Goal: Transaction & Acquisition: Purchase product/service

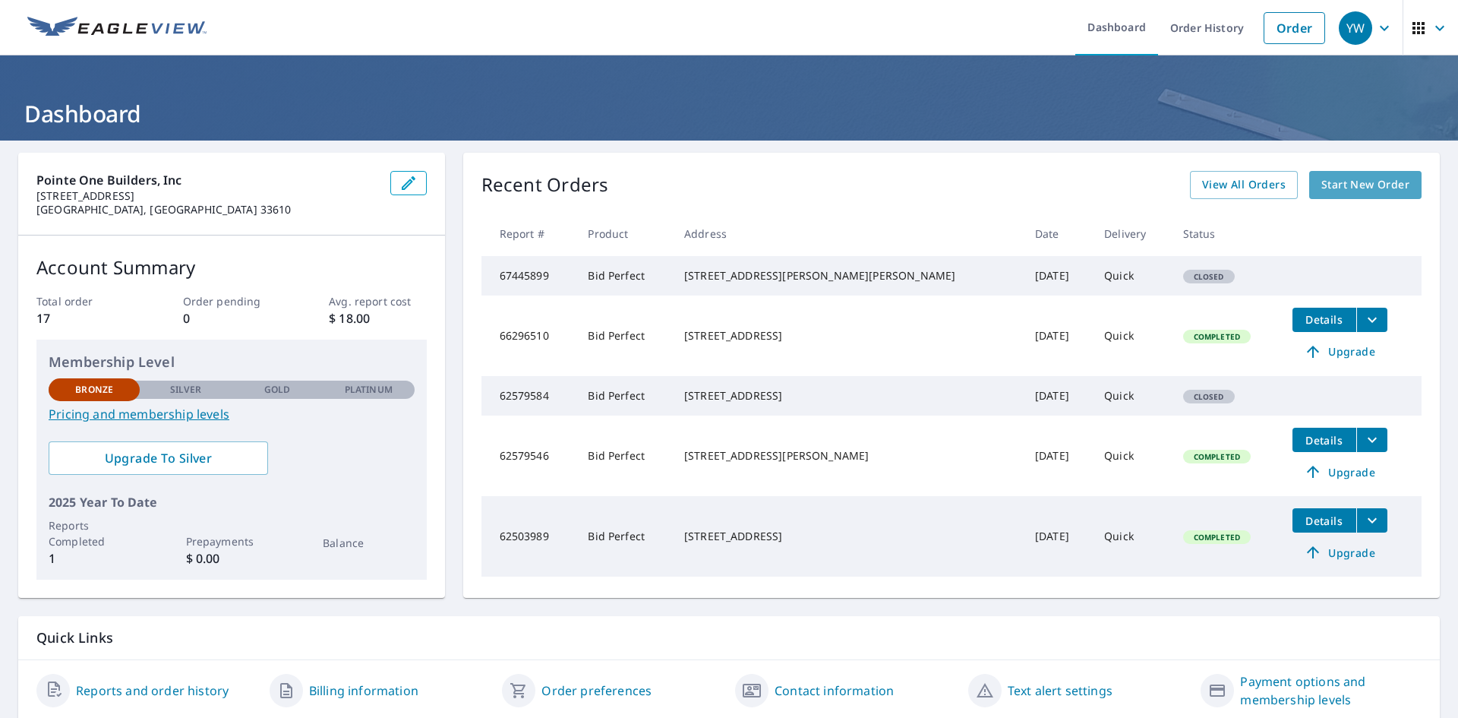
click at [1350, 181] on span "Start New Order" at bounding box center [1365, 184] width 88 height 19
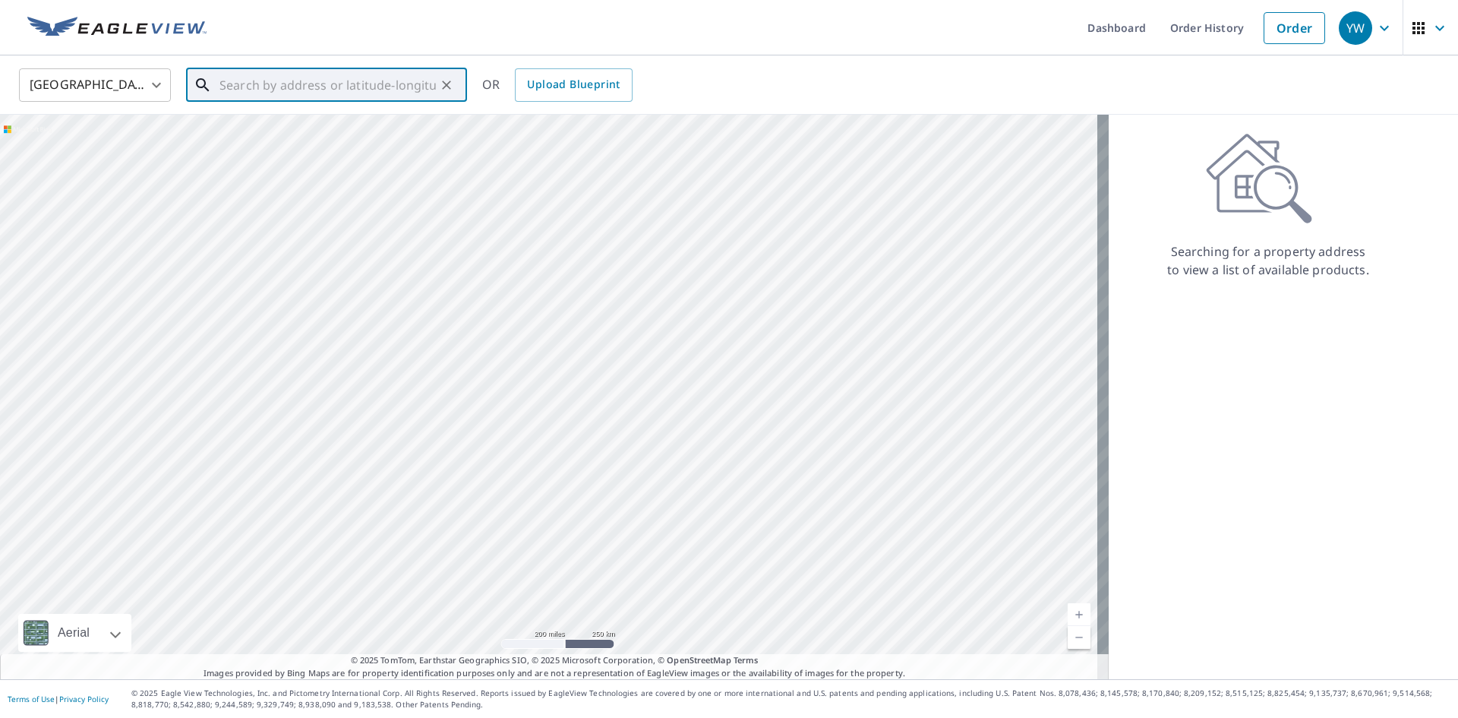
click at [254, 91] on input "text" at bounding box center [327, 85] width 216 height 43
click at [291, 133] on span "[STREET_ADDRESS][PERSON_NAME]" at bounding box center [335, 129] width 238 height 18
type input "[STREET_ADDRESS][PERSON_NAME]"
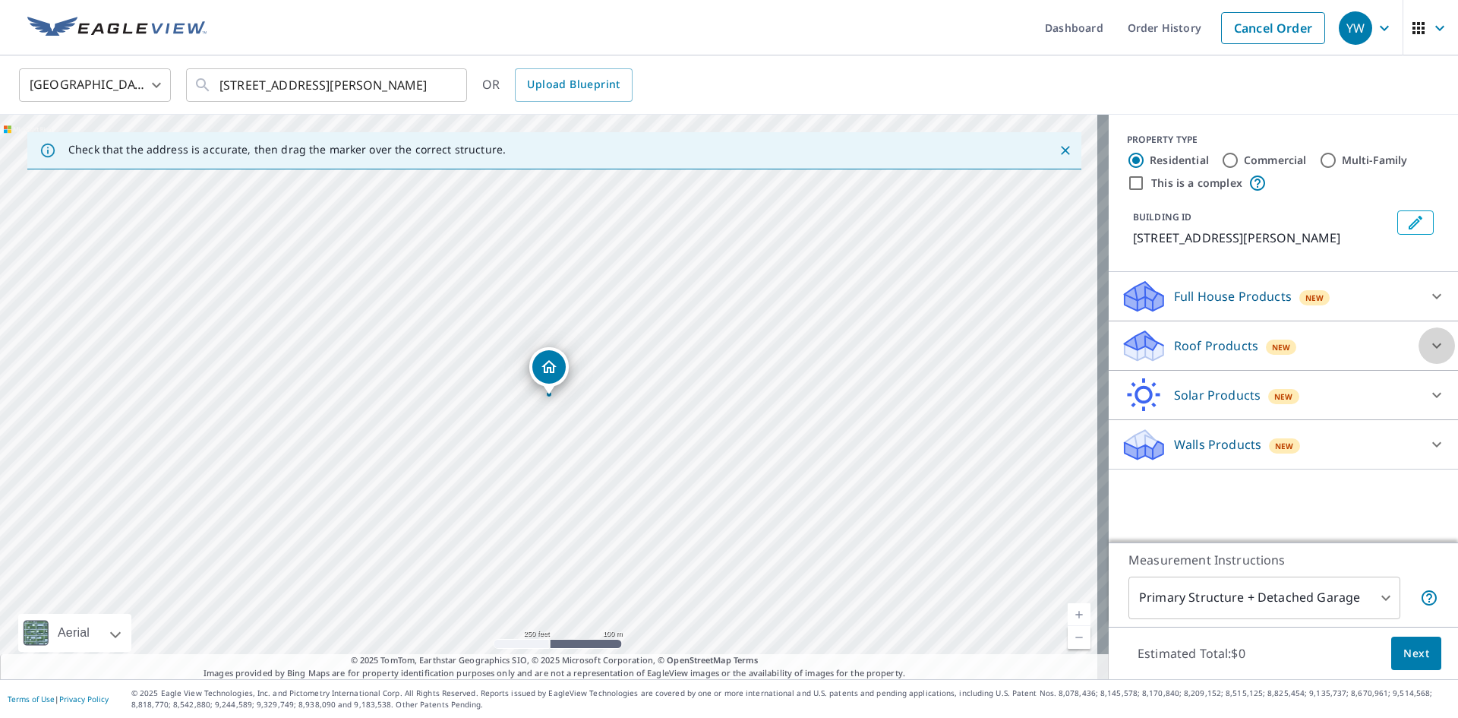
click at [1428, 348] on icon at bounding box center [1437, 345] width 18 height 18
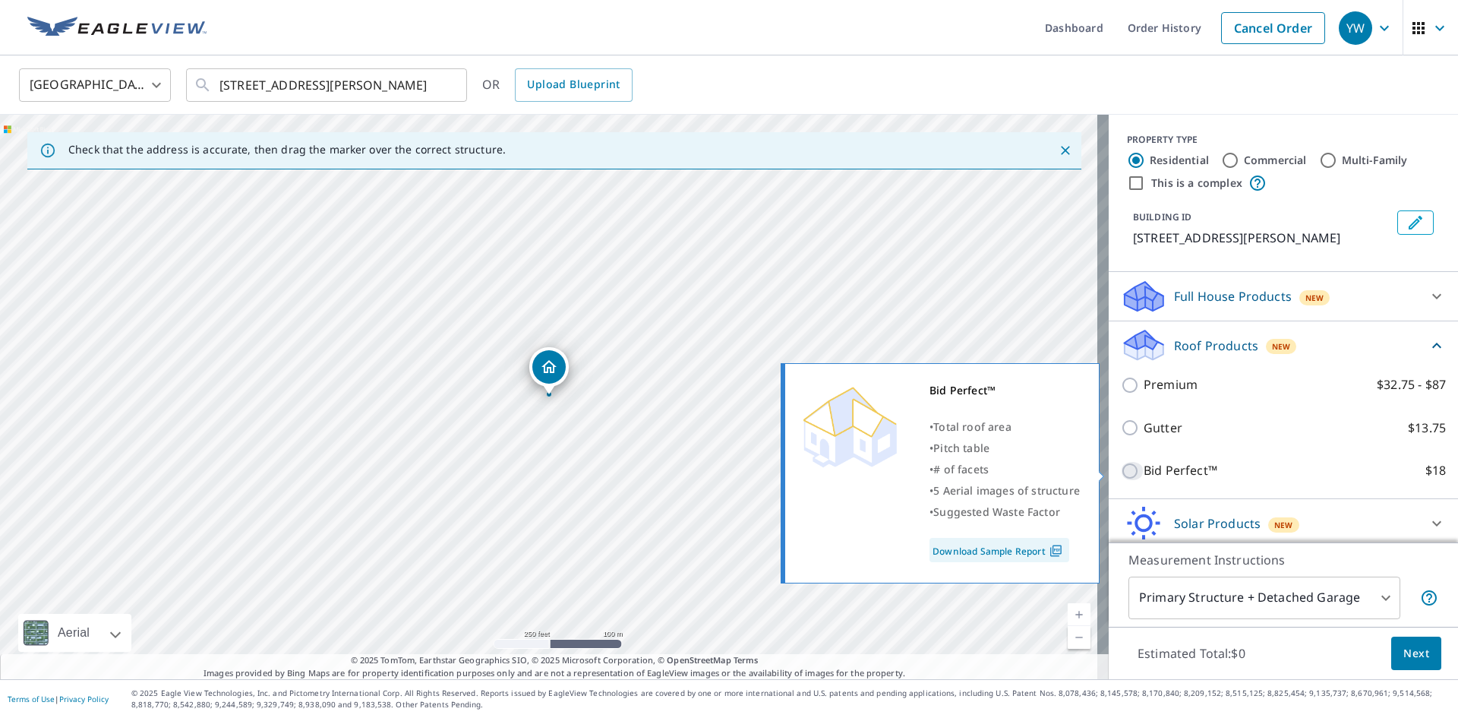
click at [1121, 472] on input "Bid Perfect™ $18" at bounding box center [1132, 471] width 23 height 18
checkbox input "true"
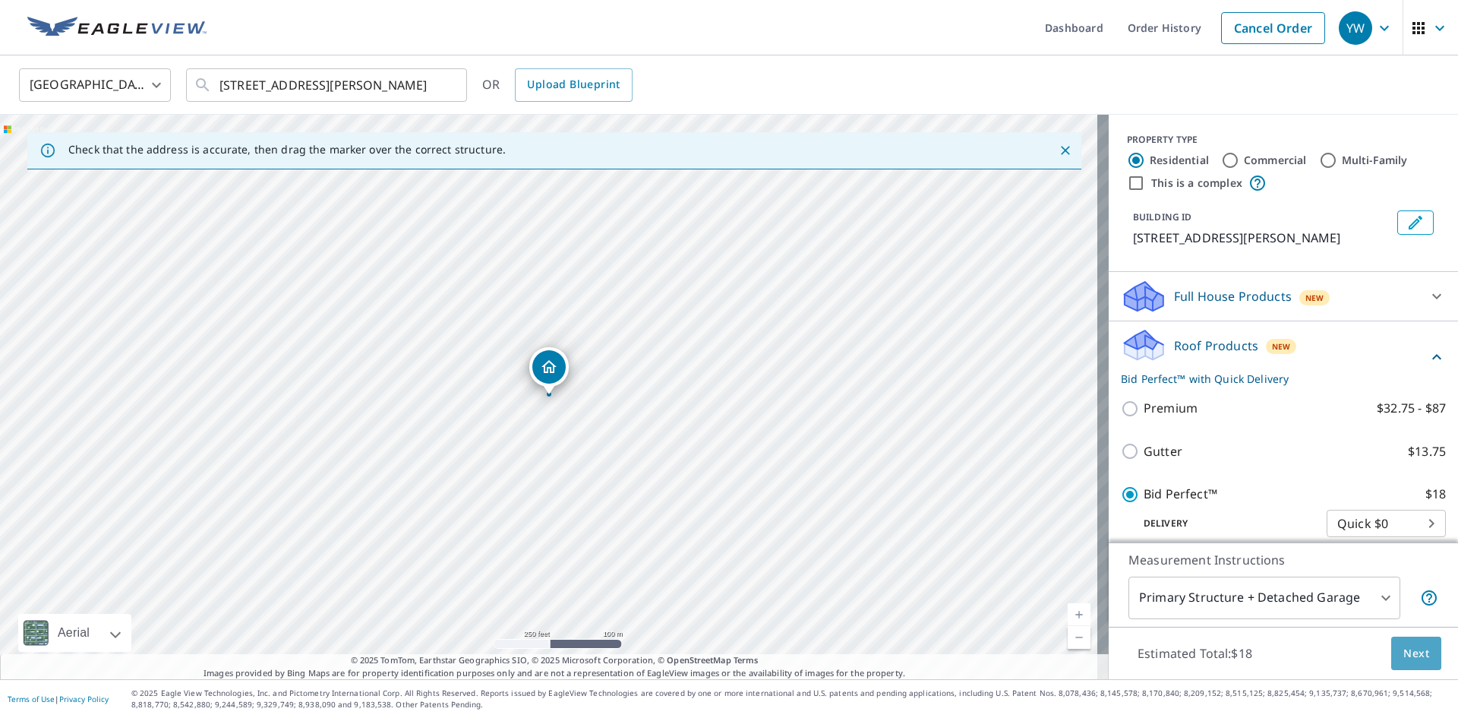
click at [1404, 654] on span "Next" at bounding box center [1416, 653] width 26 height 19
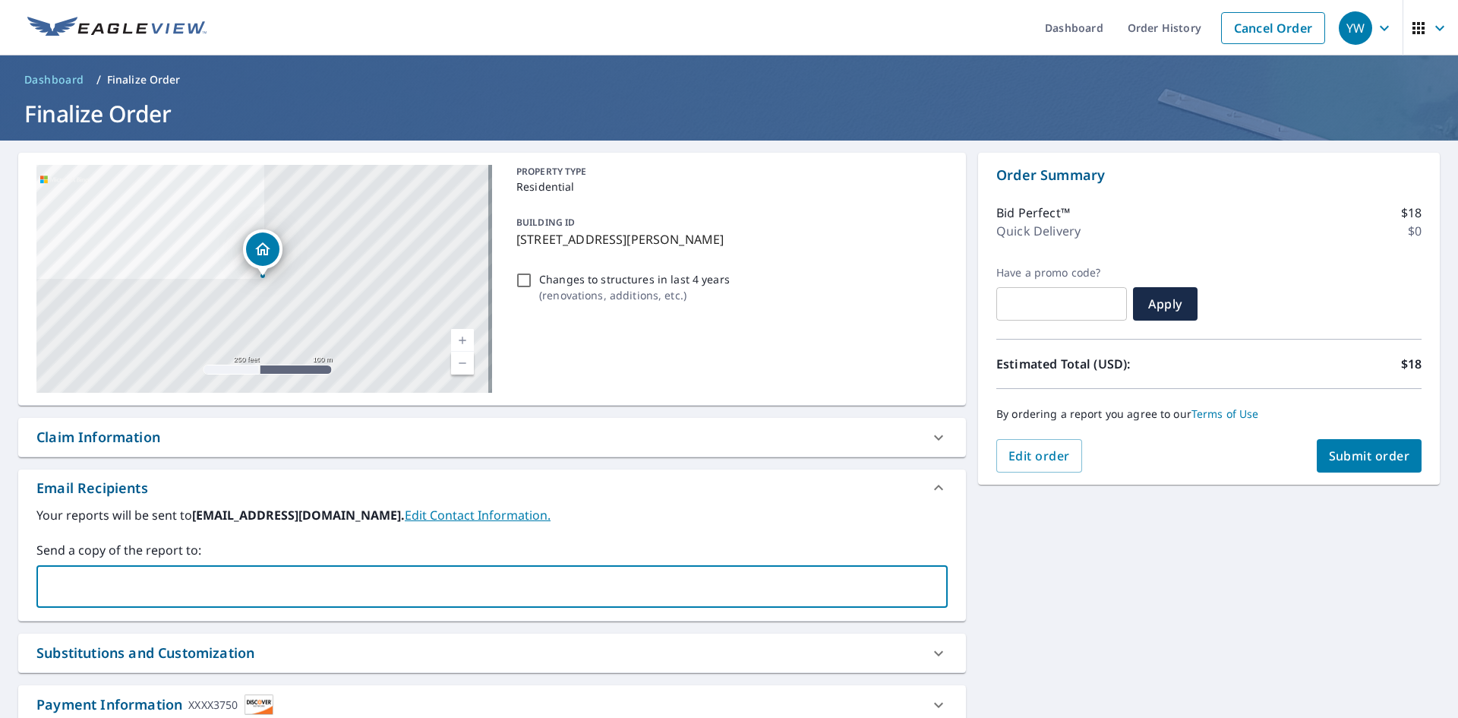
click at [137, 595] on input "text" at bounding box center [480, 586] width 875 height 29
type input "[EMAIL_ADDRESS][DOMAIN_NAME]"
click at [1157, 627] on div "[STREET_ADDRESS][PERSON_NAME] Aerial Road A standard road map Aerial A detailed…" at bounding box center [729, 461] width 1458 height 643
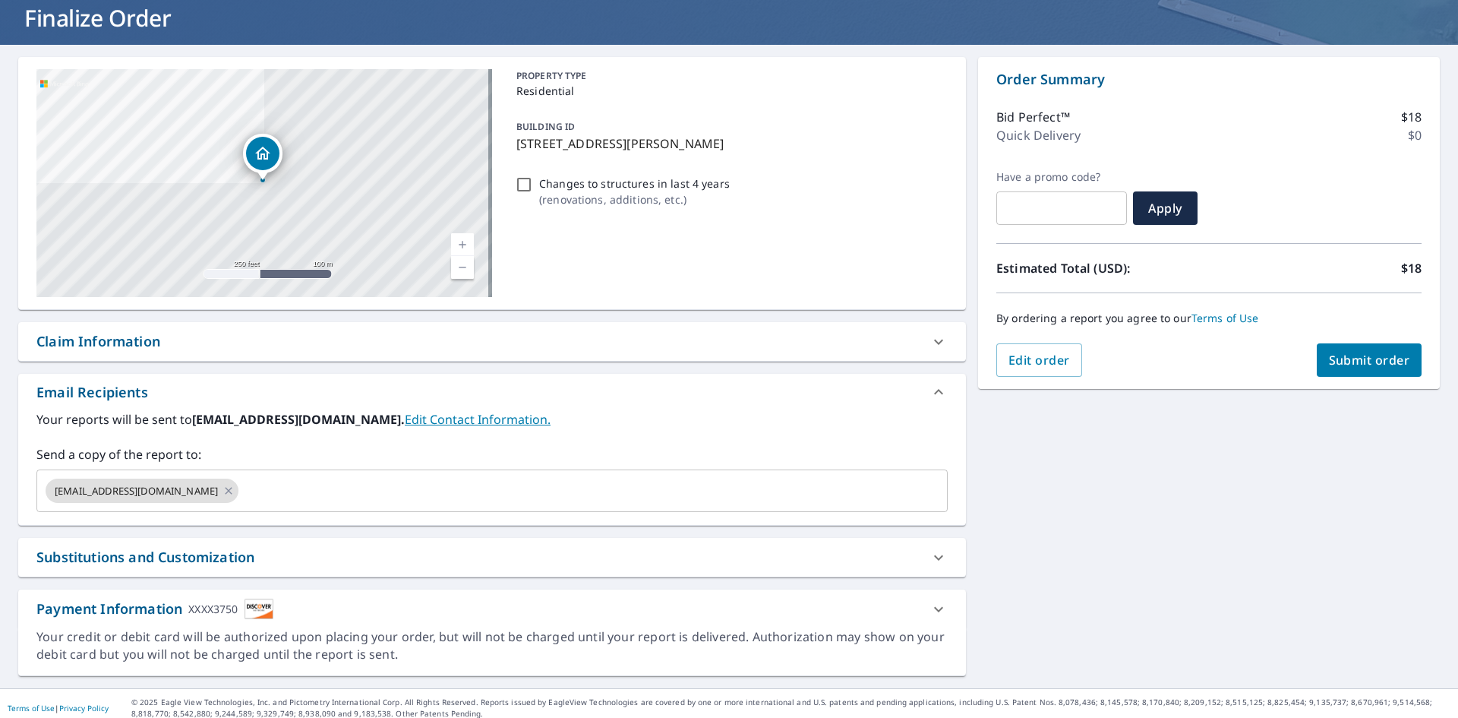
scroll to position [105, 0]
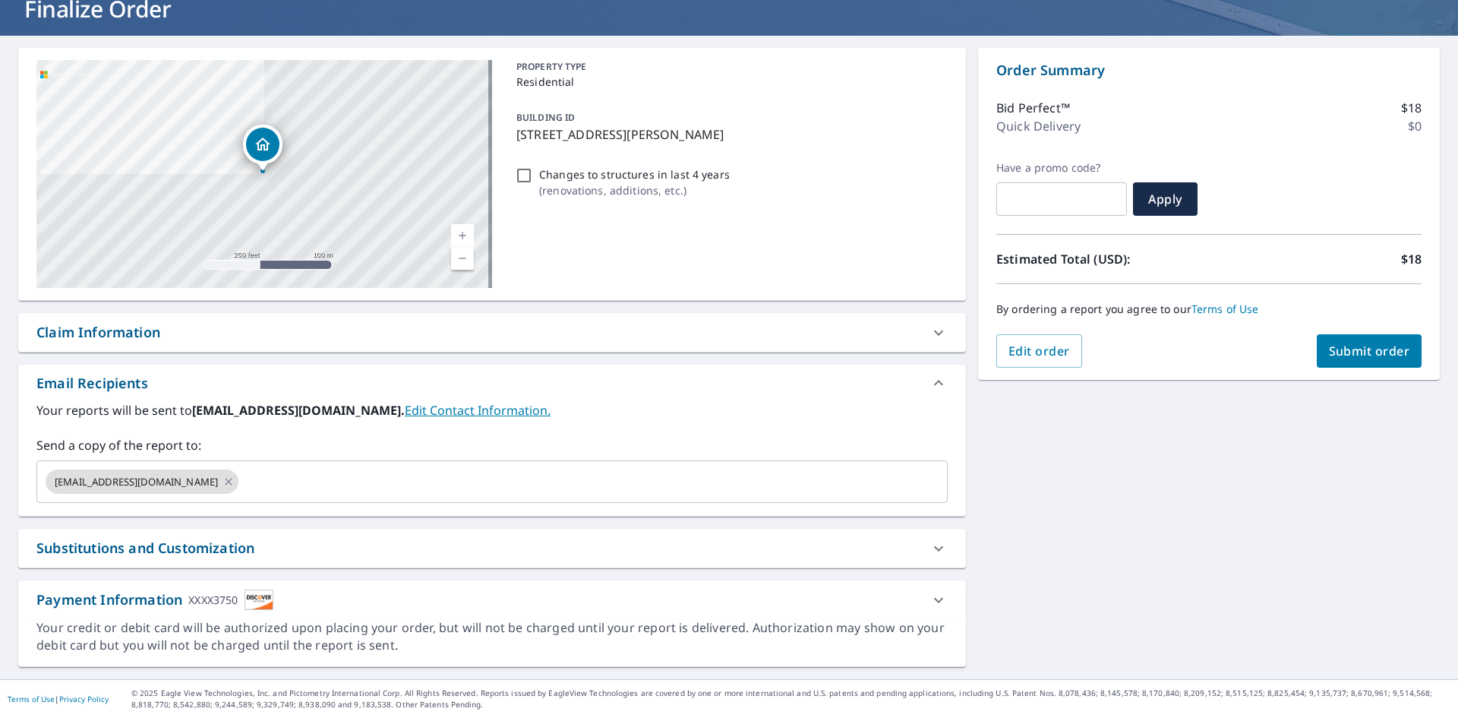
click at [1329, 355] on span "Submit order" at bounding box center [1369, 350] width 81 height 17
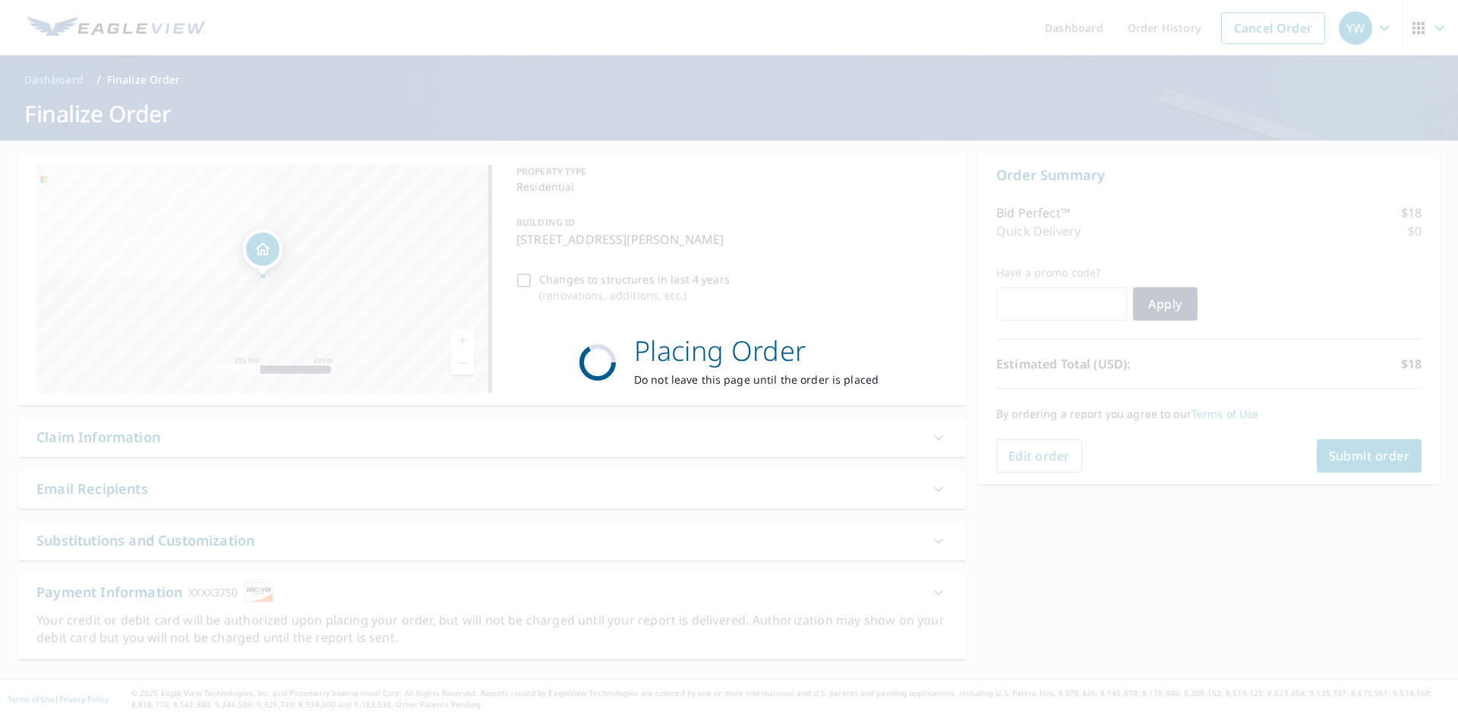
scroll to position [0, 0]
